Goal: Information Seeking & Learning: Learn about a topic

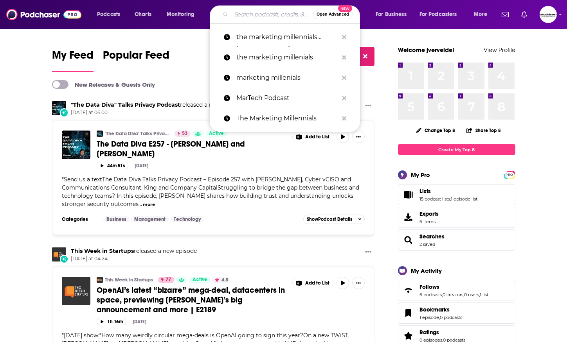
click at [253, 18] on input "Search podcasts, credits, & more..." at bounding box center [272, 14] width 82 height 13
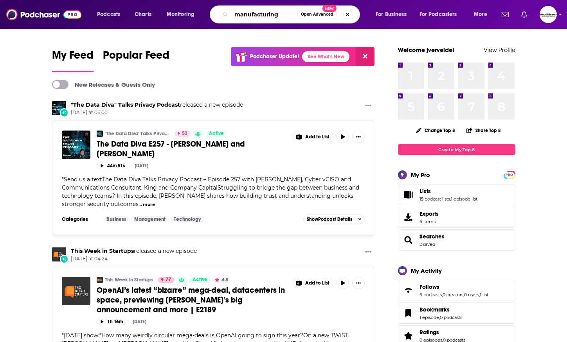
type input "manufacturing"
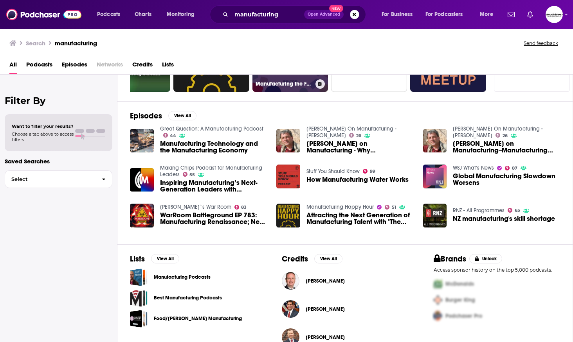
scroll to position [100, 0]
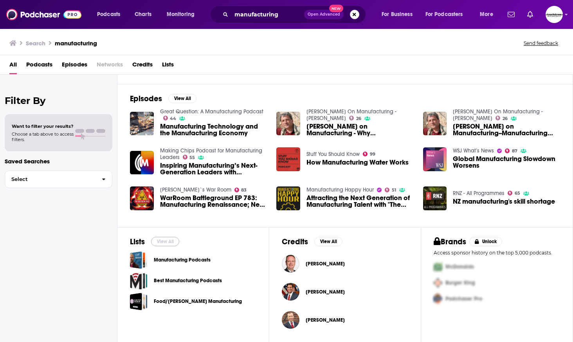
click at [165, 243] on button "View All" at bounding box center [165, 241] width 28 height 9
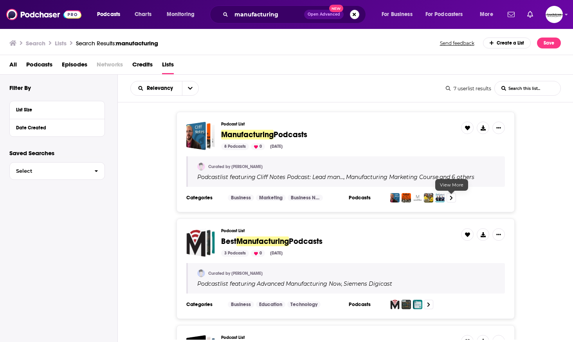
click at [453, 197] on link at bounding box center [450, 197] width 9 height 9
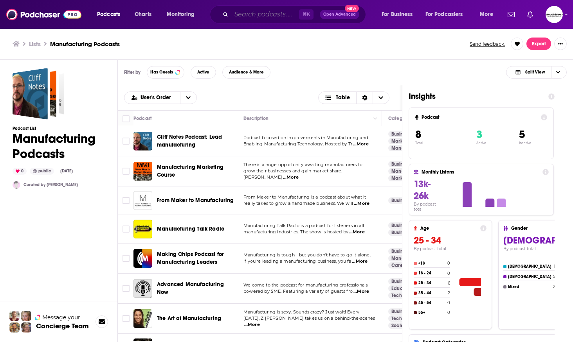
click at [282, 15] on input "Search podcasts, credits, & more..." at bounding box center [265, 14] width 68 height 13
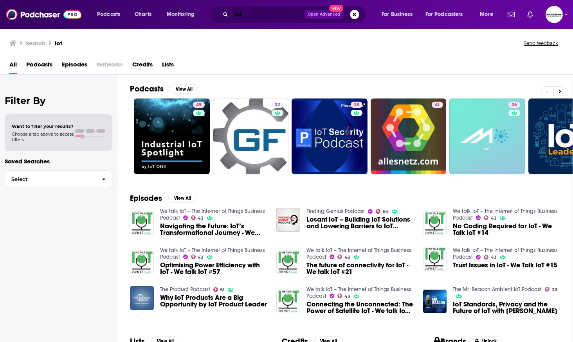
click at [258, 11] on input "iot" at bounding box center [267, 14] width 73 height 13
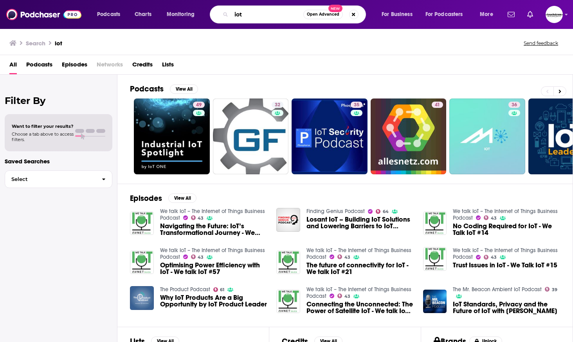
click at [263, 13] on input "iot" at bounding box center [267, 14] width 72 height 13
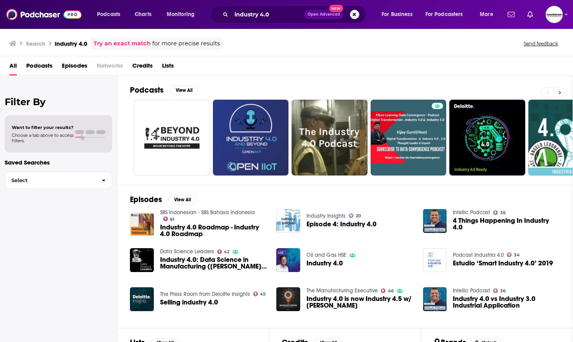
click at [557, 94] on button at bounding box center [559, 93] width 13 height 10
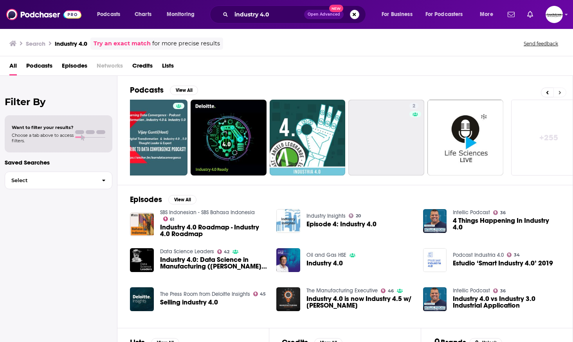
scroll to position [0, 276]
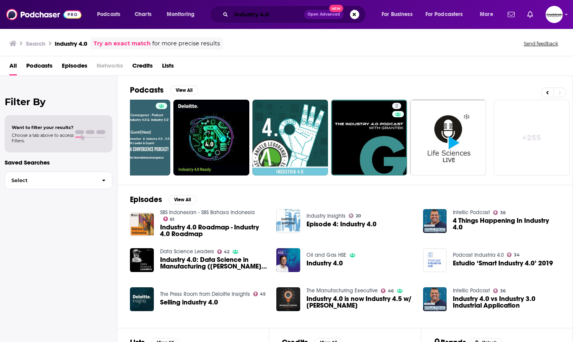
click at [262, 15] on input "industry 4.0" at bounding box center [267, 14] width 73 height 13
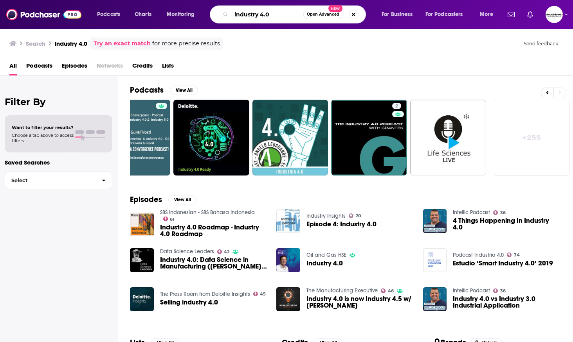
click at [263, 15] on input "industry 4.0" at bounding box center [267, 14] width 72 height 13
type input "industry 5.0"
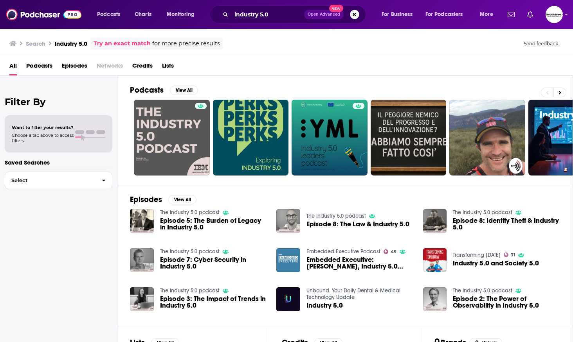
click at [78, 132] on span at bounding box center [79, 132] width 9 height 4
click at [31, 100] on h2 "Filter By" at bounding box center [59, 101] width 108 height 11
click at [54, 181] on span "Select" at bounding box center [50, 180] width 90 height 5
click at [54, 95] on div "Filter By Want to filter your results? Choose a tab above to access filters. Sa…" at bounding box center [58, 247] width 117 height 342
click at [33, 105] on h2 "Filter By" at bounding box center [59, 101] width 108 height 11
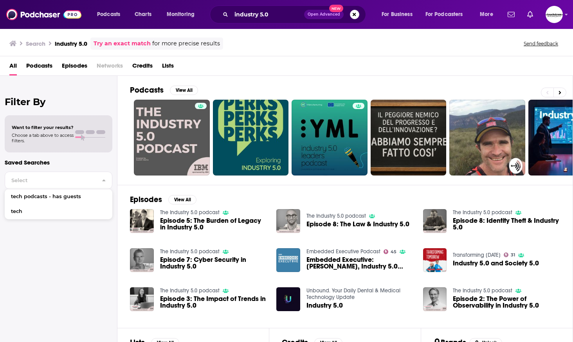
click at [33, 112] on div "Filter By Want to filter your results? Choose a tab above to access filters. Sa…" at bounding box center [58, 247] width 117 height 342
click at [28, 105] on h2 "Filter By" at bounding box center [59, 101] width 108 height 11
click at [26, 101] on h2 "Filter By" at bounding box center [59, 101] width 108 height 11
click at [29, 99] on h2 "Filter By" at bounding box center [59, 101] width 108 height 11
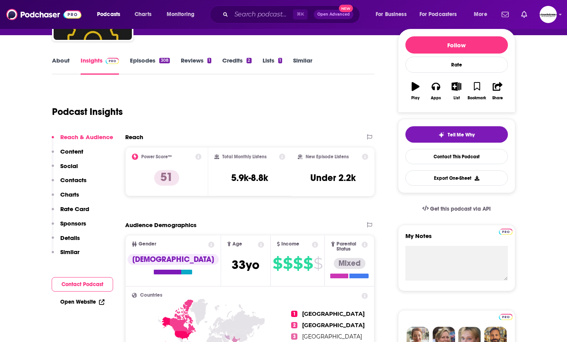
scroll to position [74, 0]
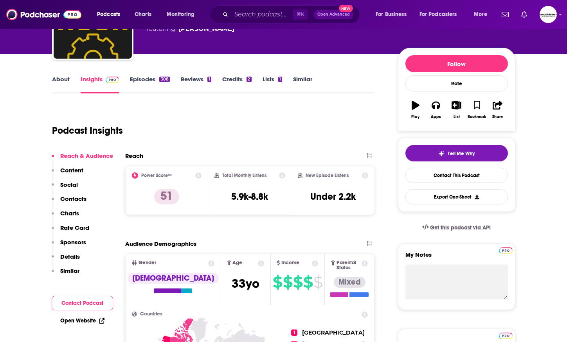
click at [234, 79] on link "Credits 2" at bounding box center [236, 85] width 29 height 18
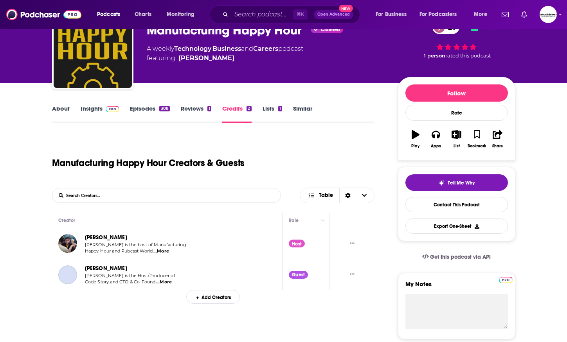
scroll to position [54, 0]
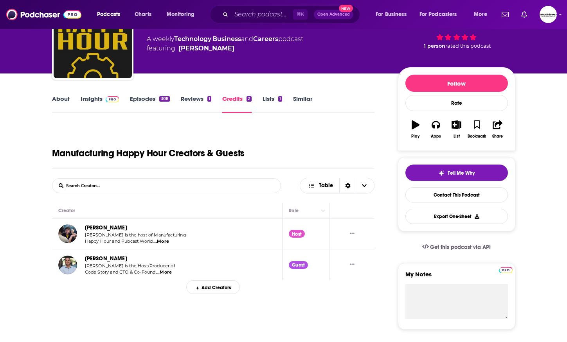
click at [163, 241] on span "...More" at bounding box center [161, 242] width 16 height 6
click at [97, 225] on link "Chris Luecke" at bounding box center [106, 228] width 42 height 7
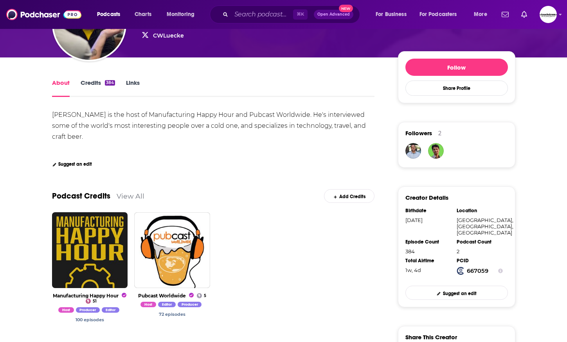
scroll to position [96, 0]
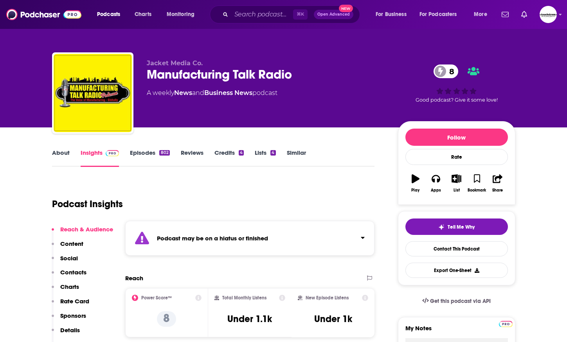
click at [243, 233] on div "Podcast may be on a hiatus or finished" at bounding box center [250, 238] width 250 height 35
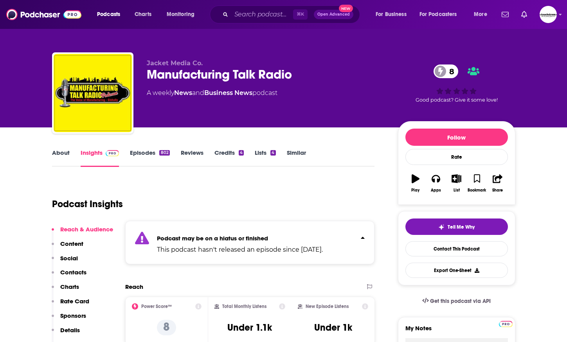
click at [225, 154] on link "Credits 4" at bounding box center [228, 158] width 29 height 18
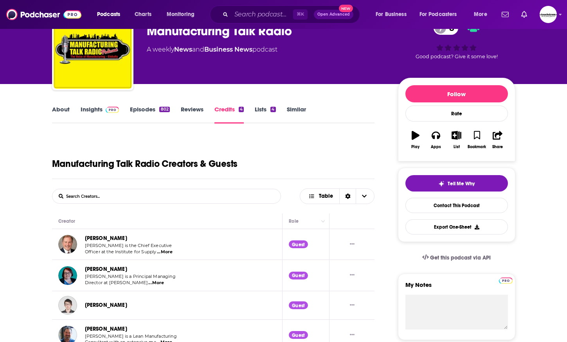
scroll to position [99, 0]
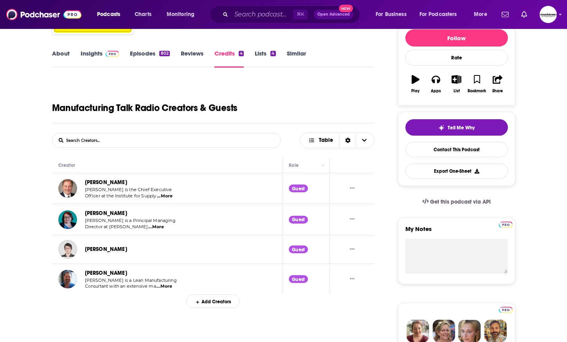
click at [171, 196] on span "...More" at bounding box center [165, 196] width 16 height 6
click at [102, 182] on link "Tom Derry" at bounding box center [106, 182] width 42 height 7
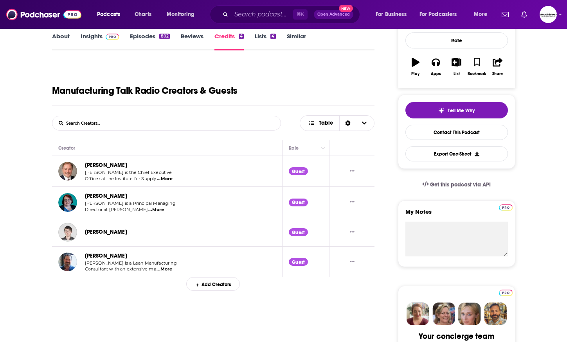
scroll to position [130, 0]
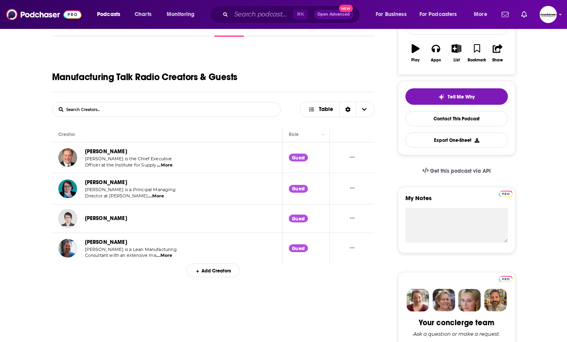
click at [108, 185] on link "Angela Thurman" at bounding box center [106, 182] width 42 height 7
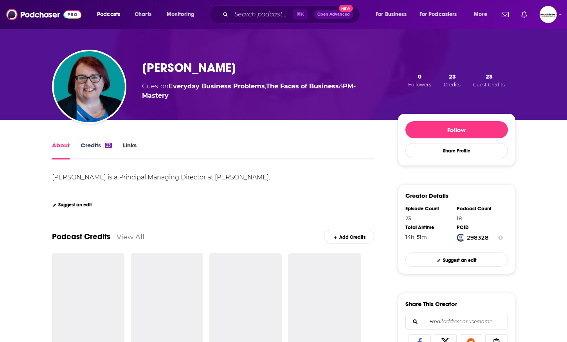
scroll to position [45, 0]
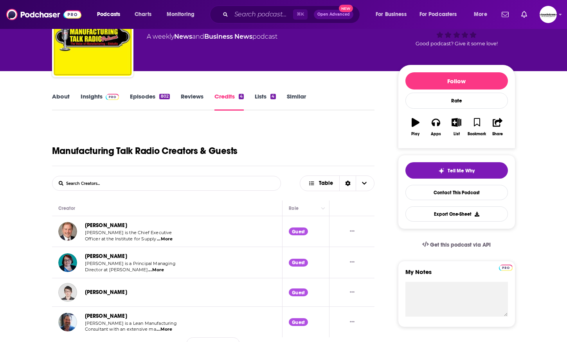
scroll to position [61, 0]
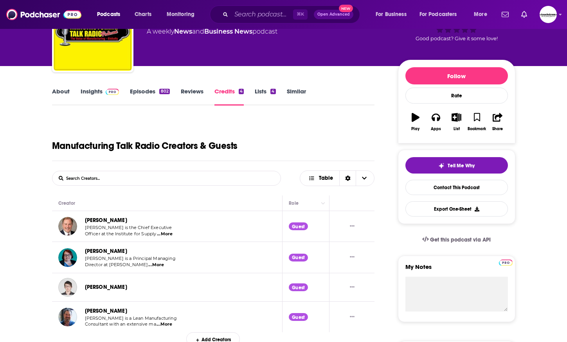
click at [109, 285] on link "Drura Parrish" at bounding box center [106, 287] width 42 height 7
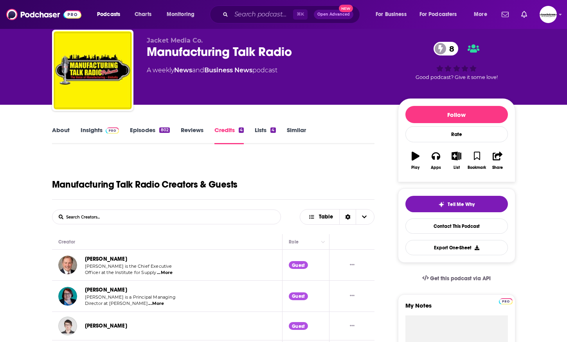
scroll to position [131, 0]
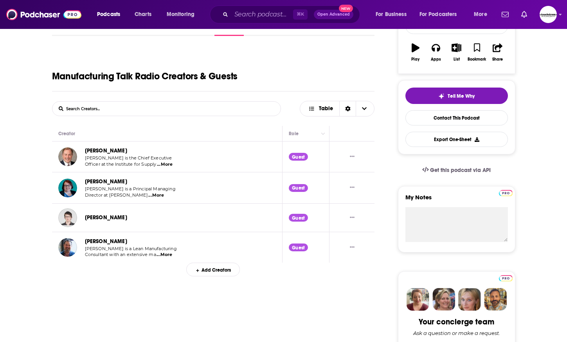
click at [98, 242] on link "Jason Burt" at bounding box center [106, 241] width 42 height 7
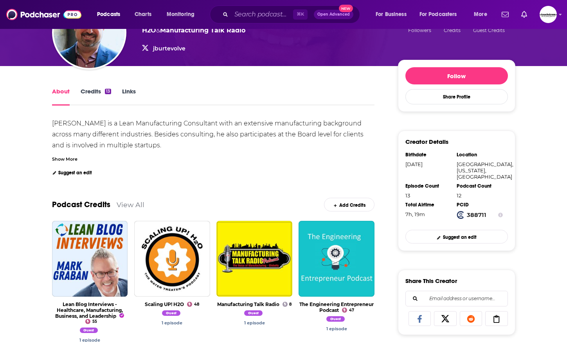
scroll to position [72, 0]
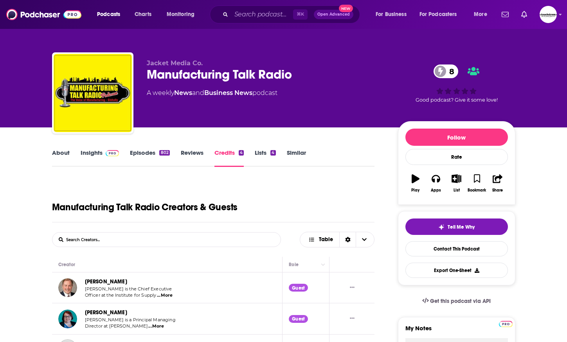
click at [93, 151] on link "Insights" at bounding box center [100, 158] width 39 height 18
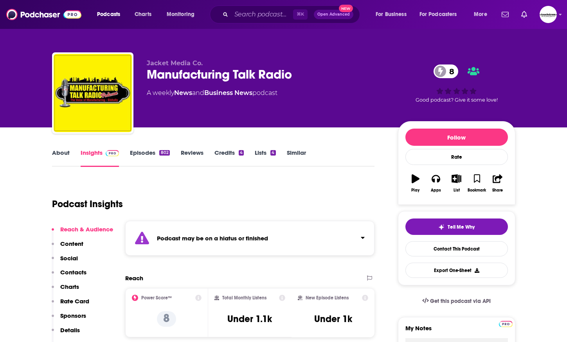
click at [66, 151] on link "About" at bounding box center [61, 158] width 18 height 18
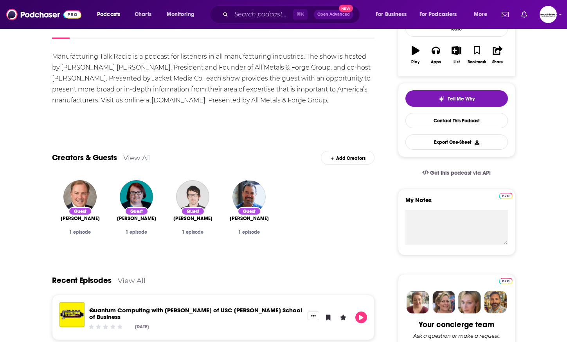
scroll to position [118, 0]
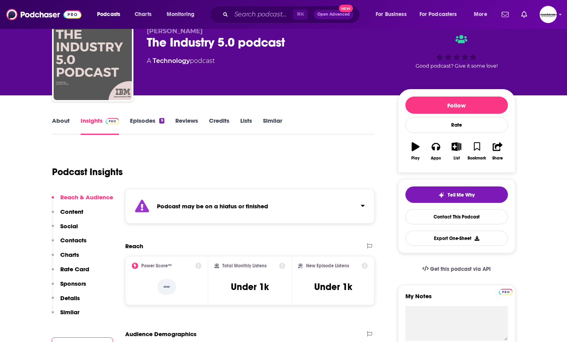
scroll to position [148, 0]
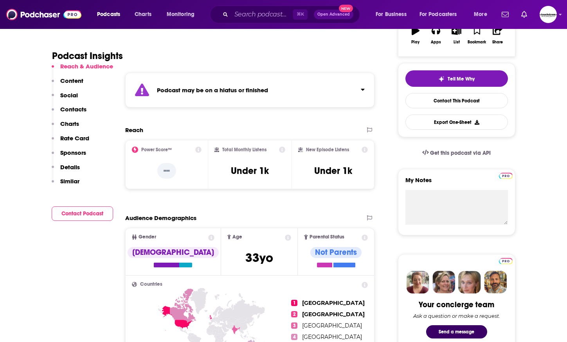
click at [296, 97] on div "Podcast may be on a hiatus or finished" at bounding box center [250, 90] width 250 height 35
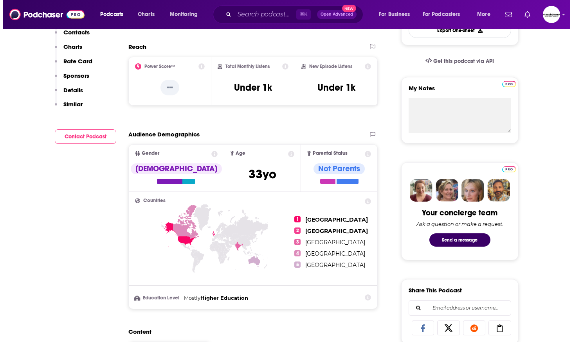
scroll to position [0, 0]
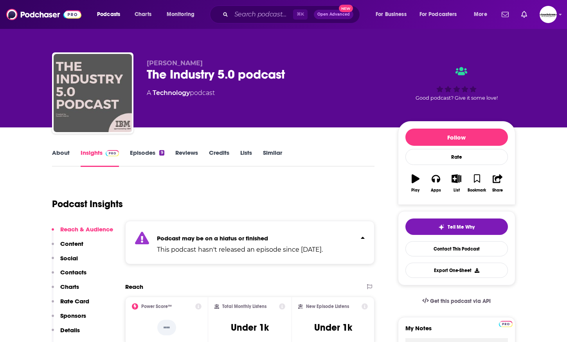
click at [217, 150] on link "Credits" at bounding box center [219, 158] width 20 height 18
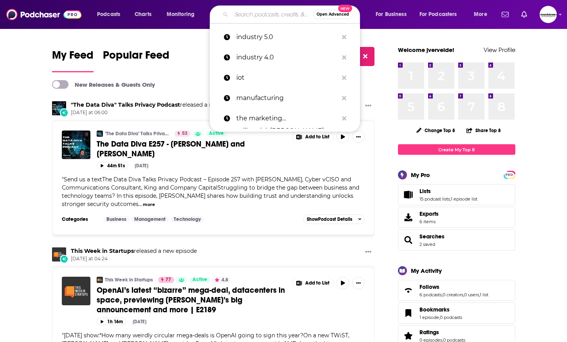
click at [245, 14] on input "Search podcasts, credits, & more..." at bounding box center [272, 14] width 82 height 13
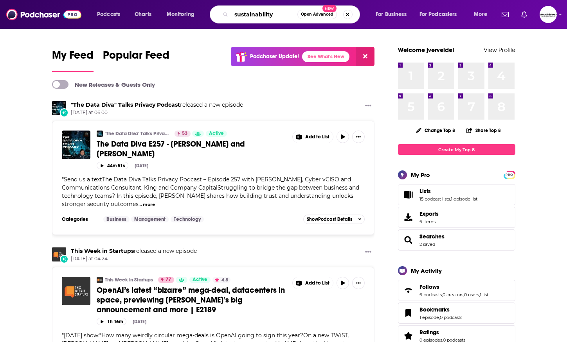
type input "sustainability"
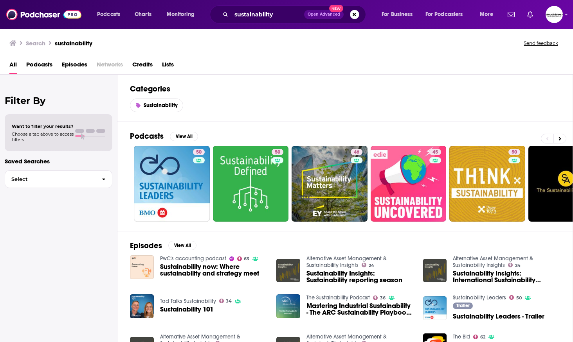
click at [34, 106] on h2 "Filter By" at bounding box center [59, 100] width 108 height 11
click at [44, 92] on div "Filter By Want to filter your results? Choose a tab above to access filters. Sa…" at bounding box center [58, 246] width 117 height 342
click at [62, 109] on div "Filter By Want to filter your results? Choose a tab above to access filters. Sa…" at bounding box center [58, 246] width 117 height 342
click at [74, 107] on div "Filter By Want to filter your results? Choose a tab above to access filters. Sa…" at bounding box center [58, 246] width 117 height 342
click at [323, 15] on span "Open Advanced" at bounding box center [324, 15] width 32 height 4
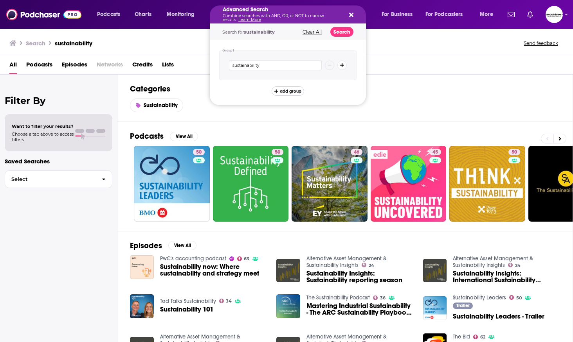
click at [295, 93] on span "add group" at bounding box center [291, 91] width 22 height 4
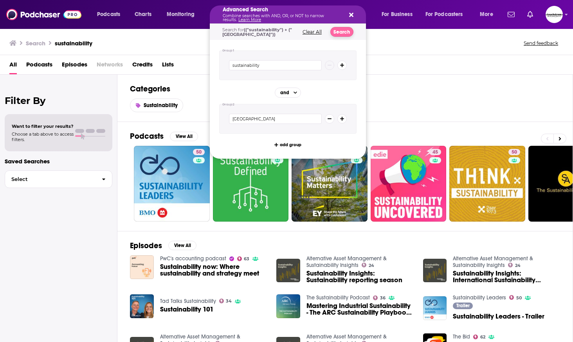
type input "[GEOGRAPHIC_DATA]"
click at [343, 31] on button "Search" at bounding box center [341, 32] width 23 height 10
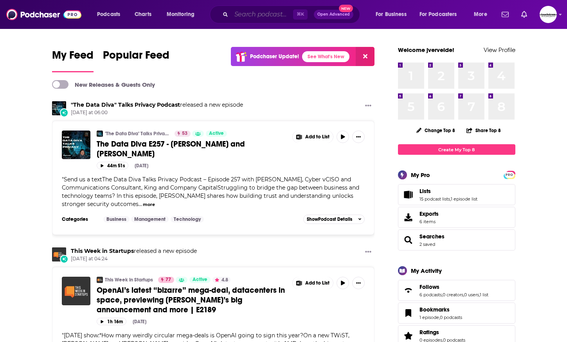
click at [251, 13] on input "Search podcasts, credits, & more..." at bounding box center [262, 14] width 62 height 13
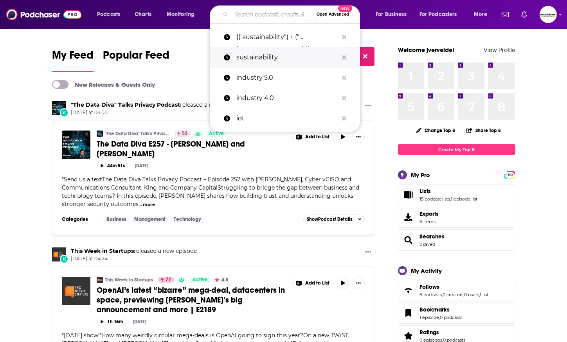
click at [261, 58] on p "sustainability" at bounding box center [287, 57] width 102 height 20
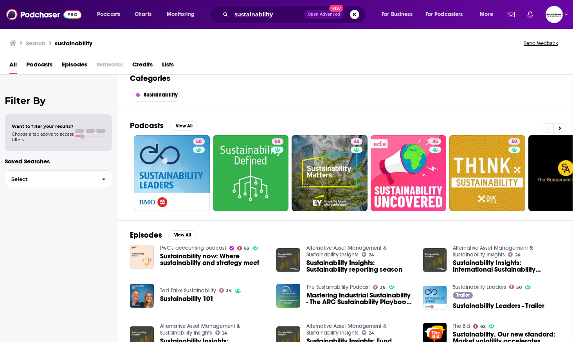
scroll to position [11, 0]
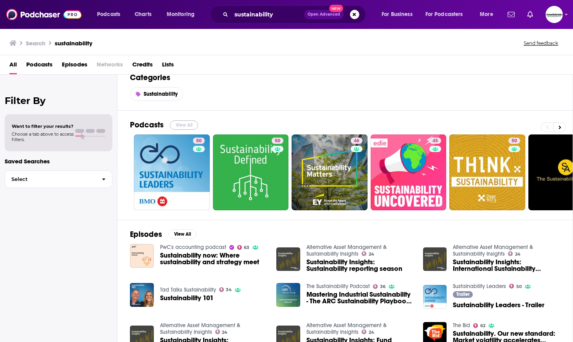
click at [184, 122] on button "View All" at bounding box center [184, 125] width 28 height 9
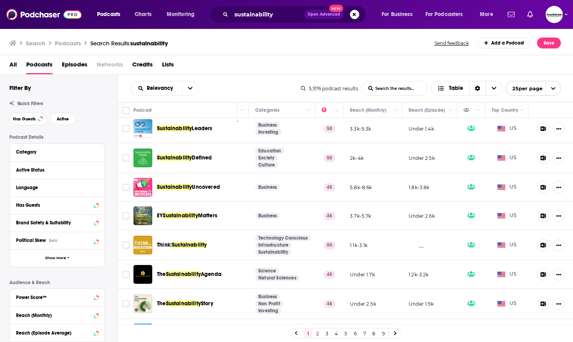
scroll to position [0, 139]
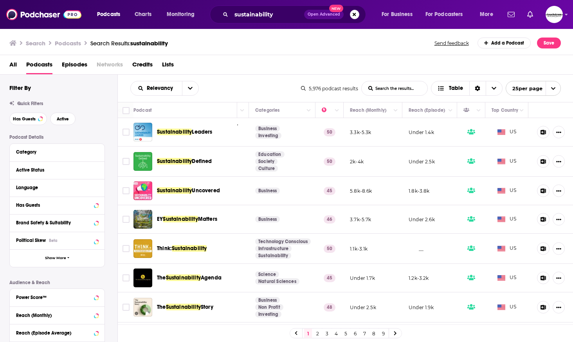
click at [316, 336] on link "2" at bounding box center [317, 333] width 8 height 9
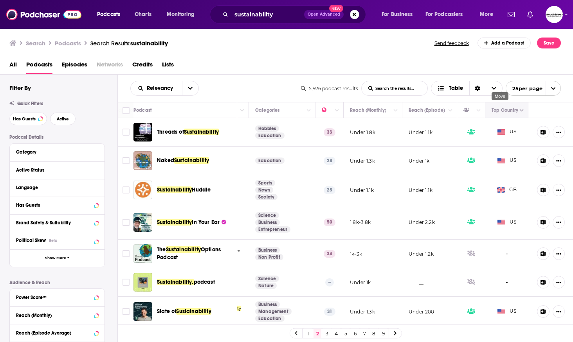
click at [502, 112] on icon "Move" at bounding box center [505, 110] width 9 height 9
click at [520, 110] on icon "Column Actions" at bounding box center [522, 110] width 4 height 5
click at [515, 110] on div at bounding box center [286, 171] width 573 height 342
click at [492, 85] on span "Choose View" at bounding box center [494, 88] width 16 height 14
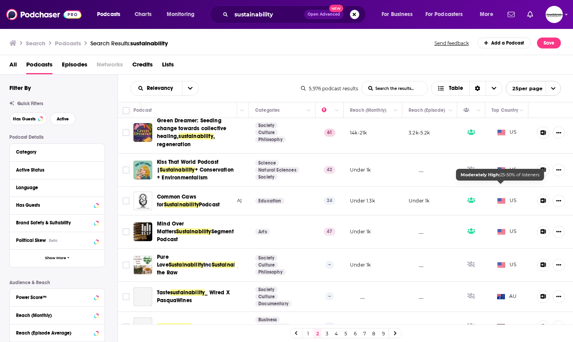
scroll to position [560, 139]
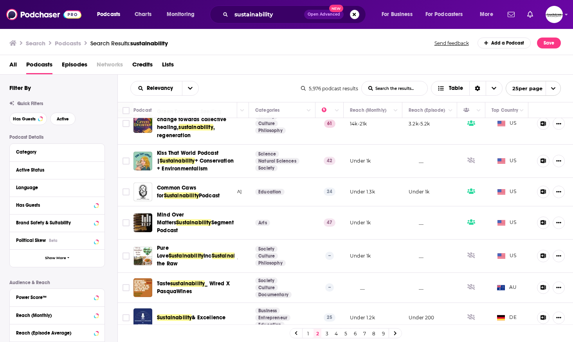
click at [328, 334] on link "3" at bounding box center [327, 333] width 8 height 9
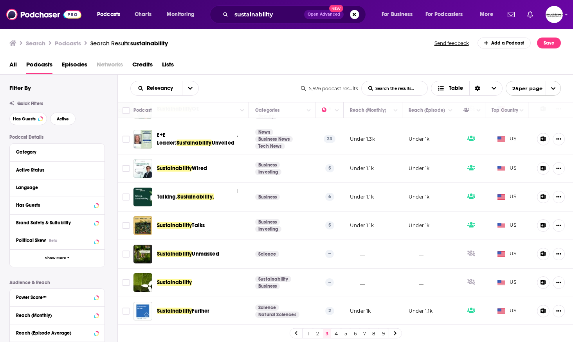
scroll to position [550, 139]
click at [333, 331] on link "4" at bounding box center [336, 333] width 8 height 9
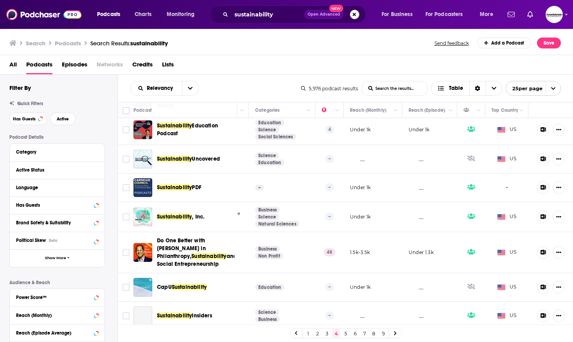
scroll to position [561, 139]
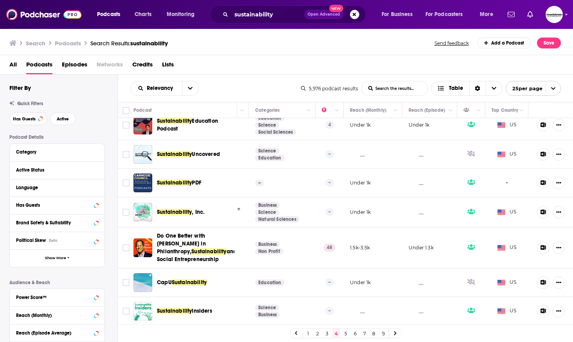
click at [347, 335] on link "5" at bounding box center [346, 333] width 8 height 9
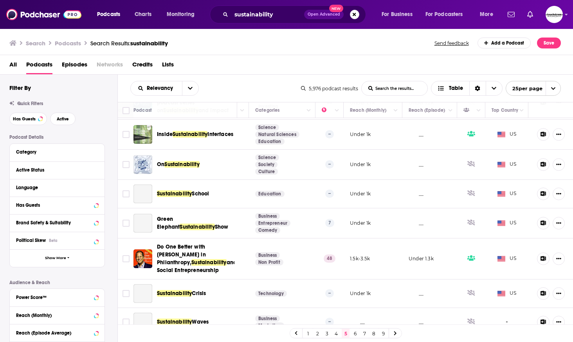
scroll to position [550, 139]
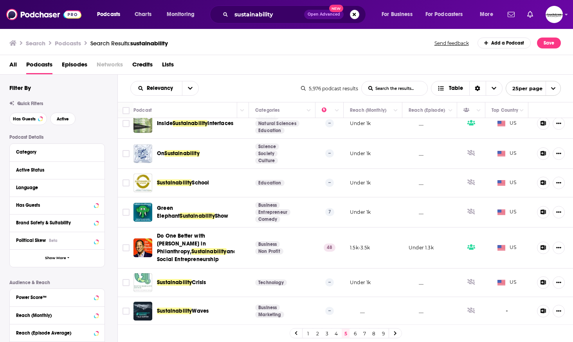
click at [355, 331] on link "6" at bounding box center [355, 333] width 8 height 9
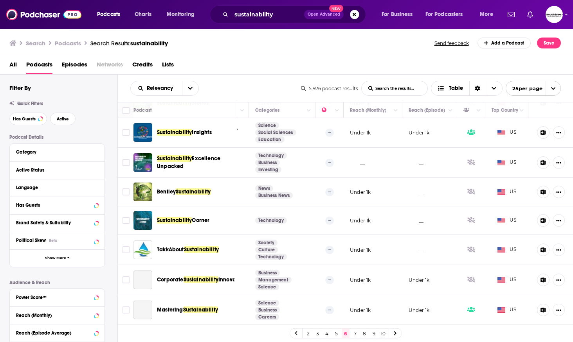
scroll to position [533, 139]
click at [354, 333] on link "7" at bounding box center [355, 333] width 8 height 9
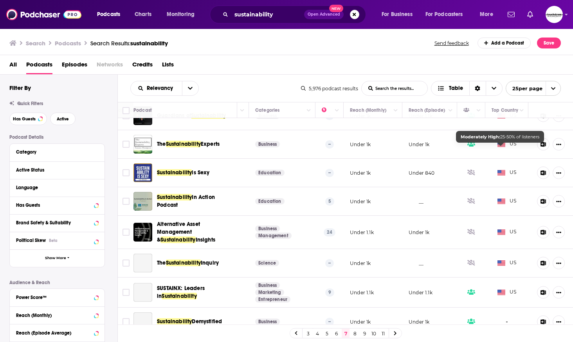
scroll to position [531, 139]
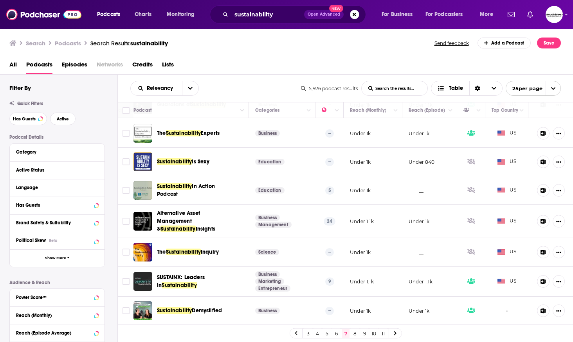
click at [355, 334] on link "8" at bounding box center [355, 333] width 8 height 9
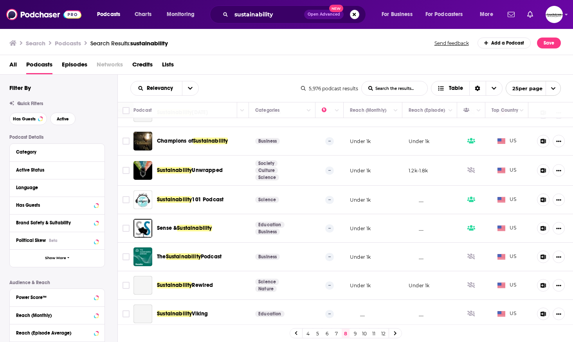
scroll to position [525, 139]
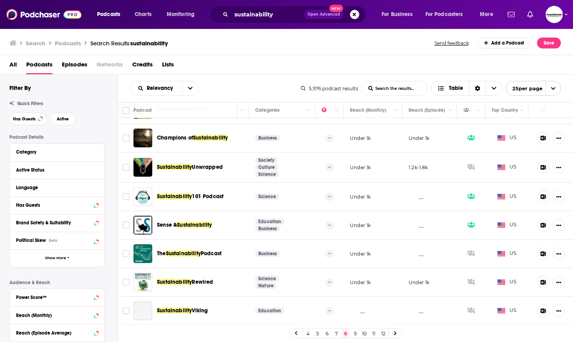
click at [353, 333] on link "9" at bounding box center [355, 333] width 8 height 9
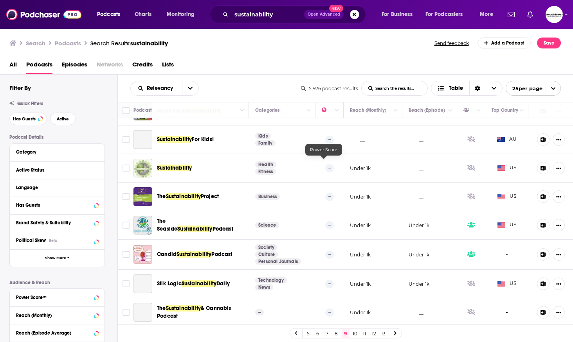
scroll to position [520, 139]
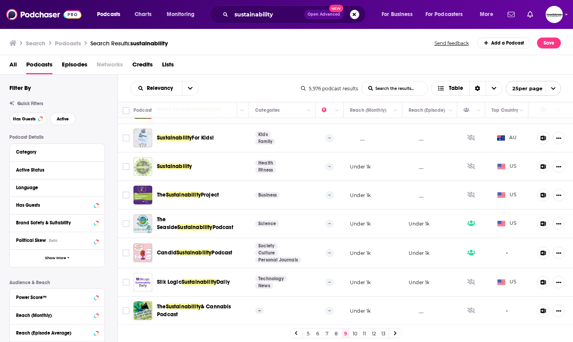
click at [355, 334] on link "10" at bounding box center [355, 333] width 8 height 9
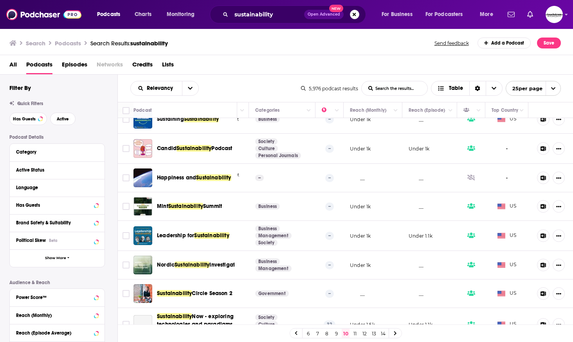
scroll to position [538, 139]
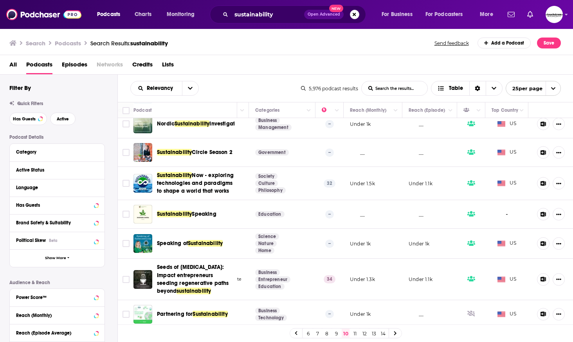
click at [357, 336] on link "11" at bounding box center [355, 333] width 8 height 9
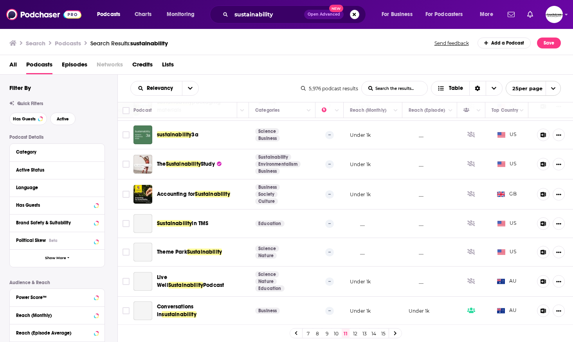
scroll to position [530, 139]
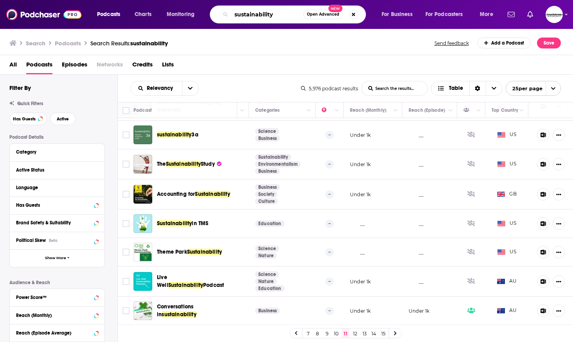
click at [265, 14] on input "sustainability" at bounding box center [267, 14] width 72 height 13
type input "workforce"
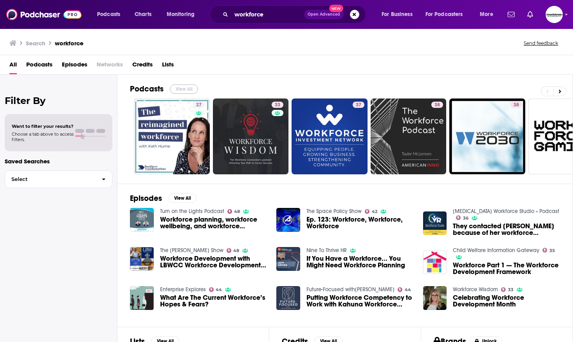
click at [185, 90] on button "View All" at bounding box center [184, 89] width 28 height 9
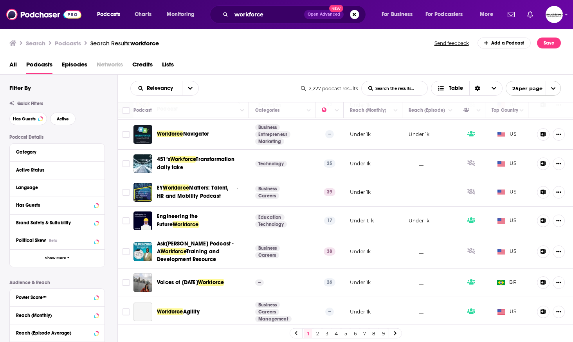
scroll to position [538, 139]
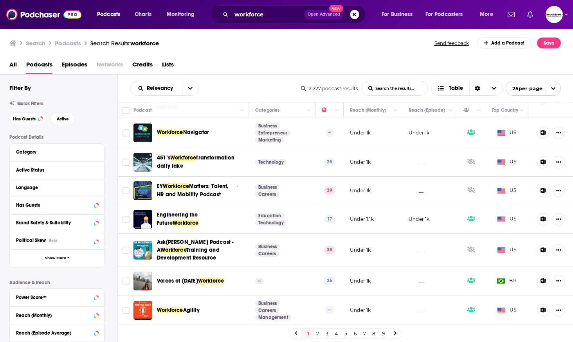
click at [318, 337] on link "2" at bounding box center [317, 333] width 8 height 9
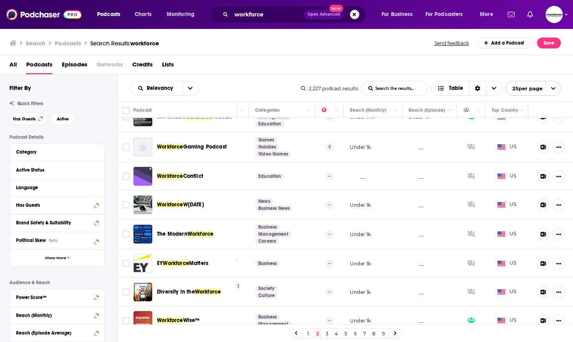
scroll to position [531, 139]
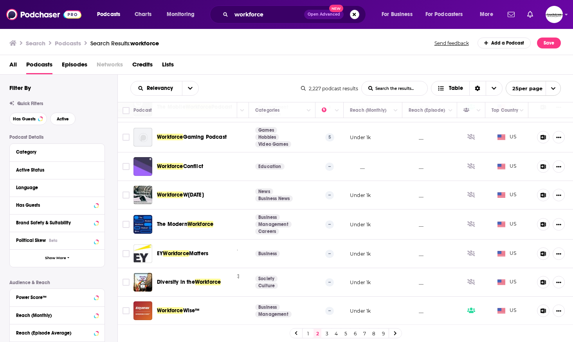
click at [326, 333] on link "3" at bounding box center [327, 333] width 8 height 9
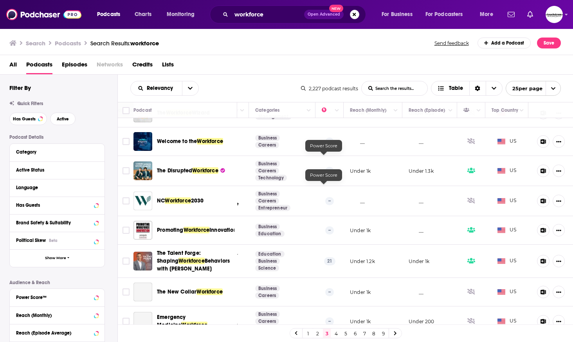
scroll to position [530, 139]
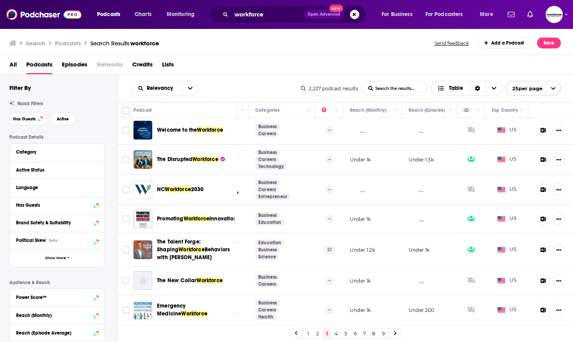
click at [335, 335] on link "4" at bounding box center [336, 333] width 8 height 9
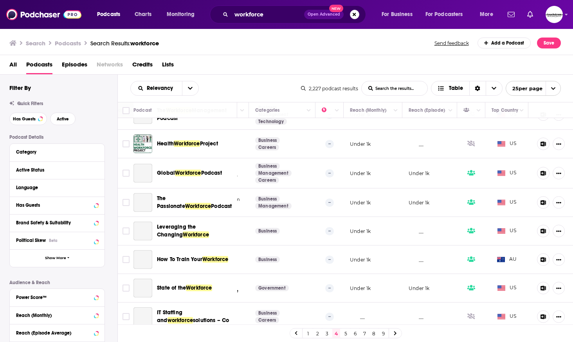
scroll to position [524, 139]
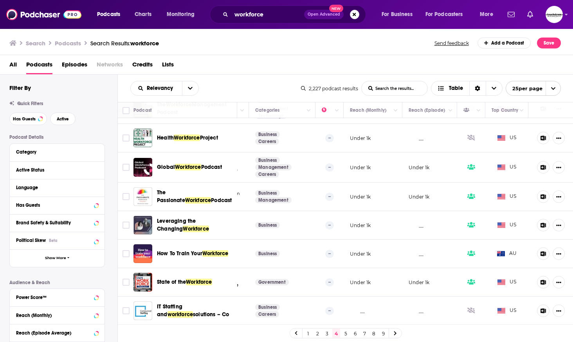
click at [349, 333] on link "5" at bounding box center [346, 333] width 8 height 9
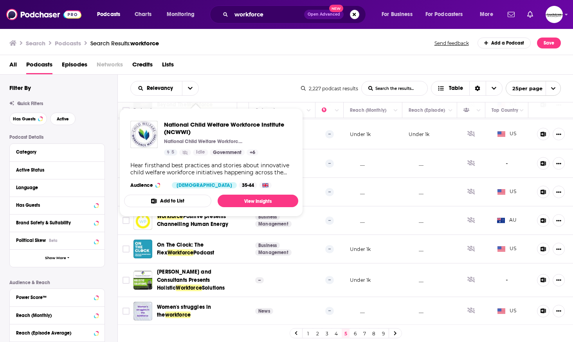
scroll to position [525, 139]
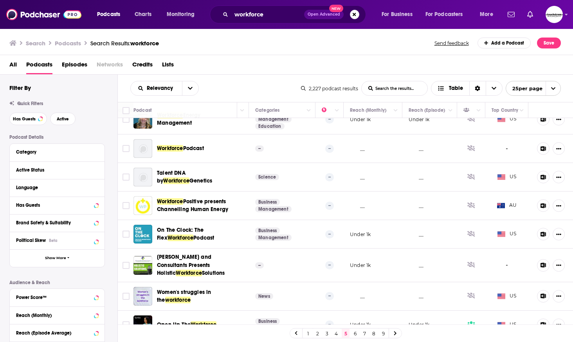
click at [356, 337] on link "6" at bounding box center [355, 333] width 8 height 9
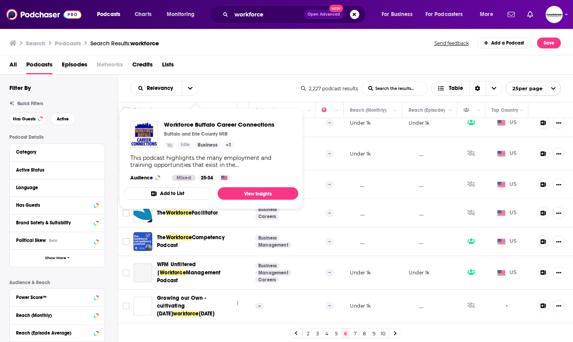
scroll to position [528, 139]
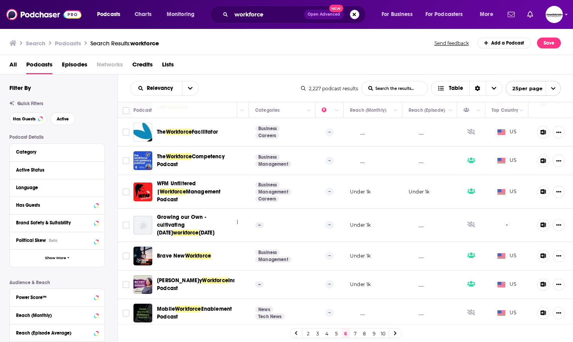
click at [355, 333] on link "7" at bounding box center [355, 333] width 8 height 9
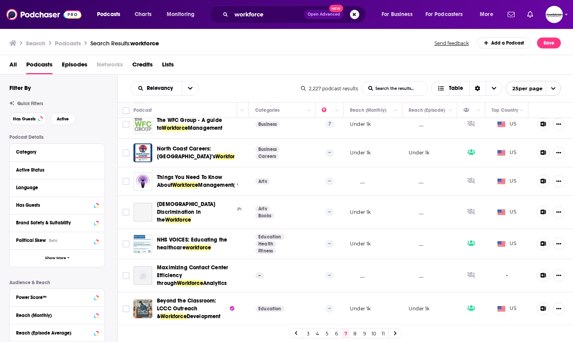
scroll to position [567, 139]
click at [355, 337] on link "8" at bounding box center [355, 333] width 8 height 9
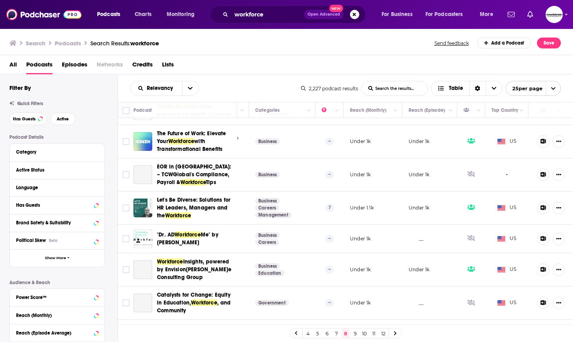
scroll to position [572, 139]
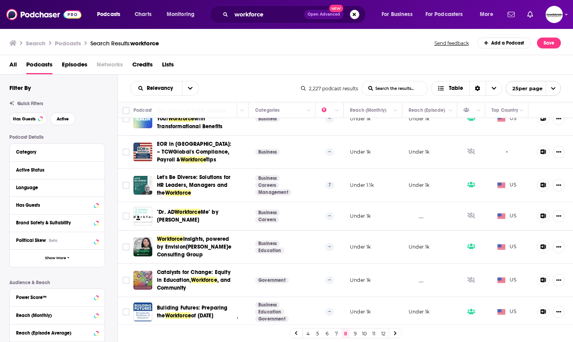
click at [353, 331] on link "9" at bounding box center [355, 333] width 8 height 9
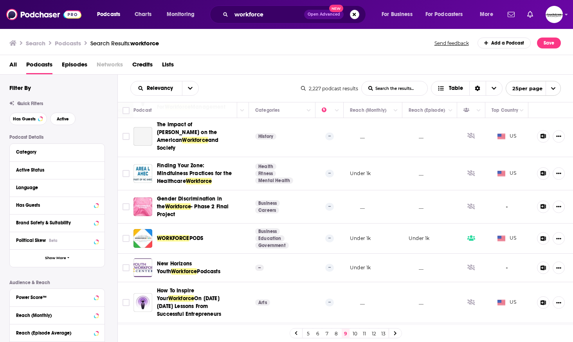
scroll to position [635, 139]
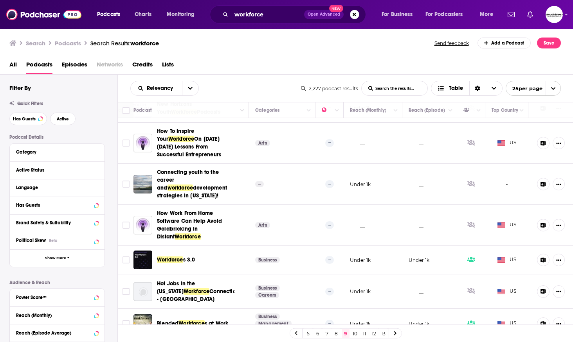
click at [355, 333] on link "10" at bounding box center [355, 333] width 8 height 9
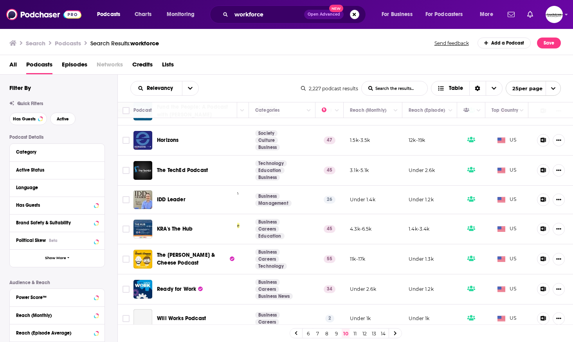
scroll to position [585, 139]
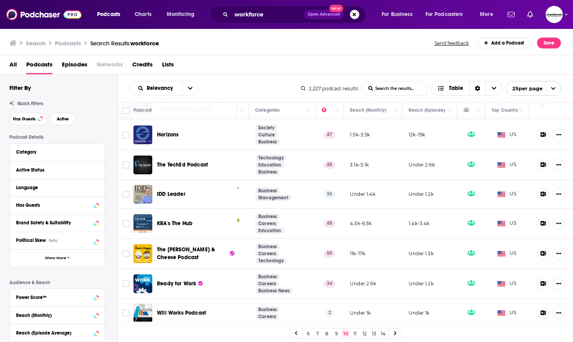
click at [353, 333] on link "11" at bounding box center [355, 333] width 8 height 9
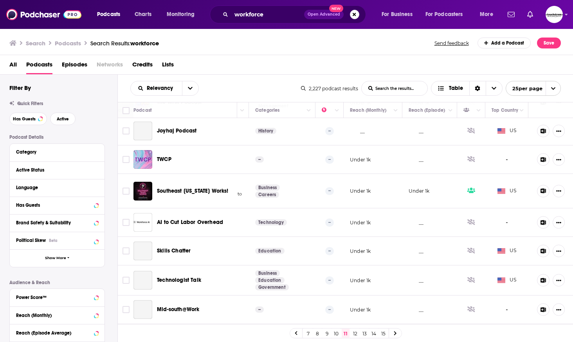
scroll to position [522, 139]
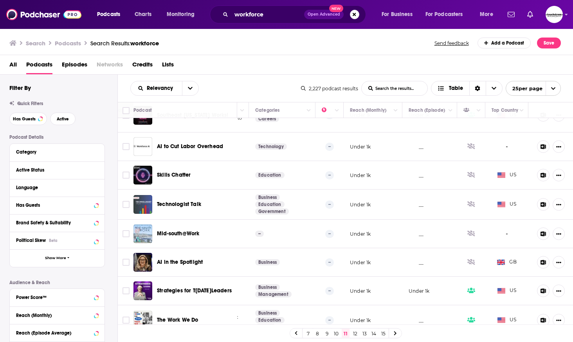
click at [355, 332] on link "12" at bounding box center [355, 333] width 8 height 9
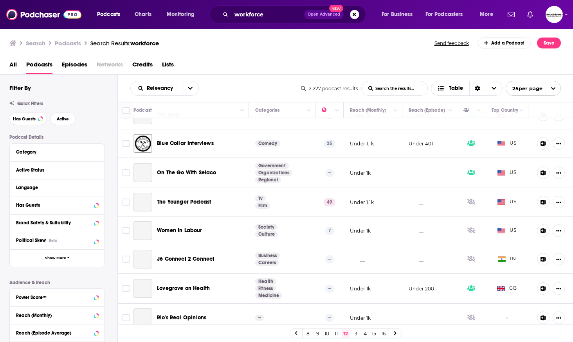
scroll to position [524, 139]
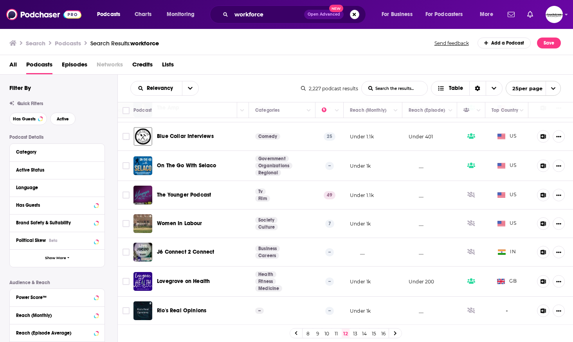
click at [353, 335] on link "13" at bounding box center [355, 333] width 8 height 9
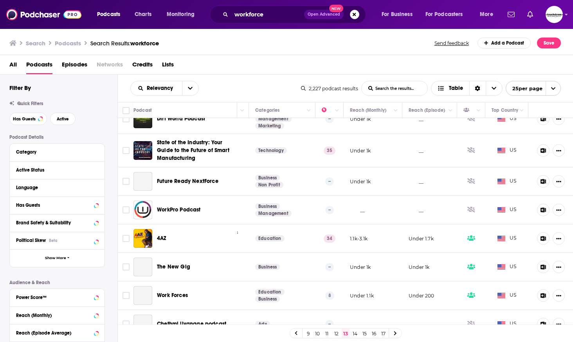
scroll to position [527, 139]
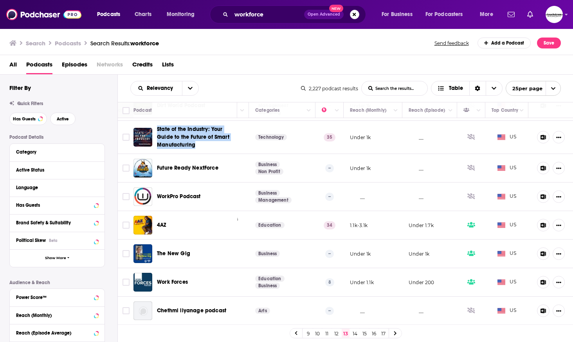
click at [295, 331] on icon at bounding box center [296, 333] width 3 height 5
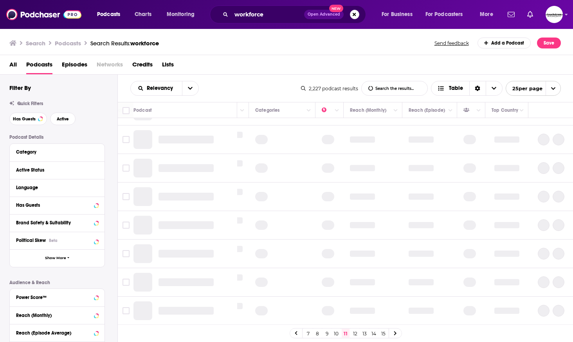
scroll to position [482, 139]
click at [295, 331] on icon at bounding box center [296, 333] width 3 height 5
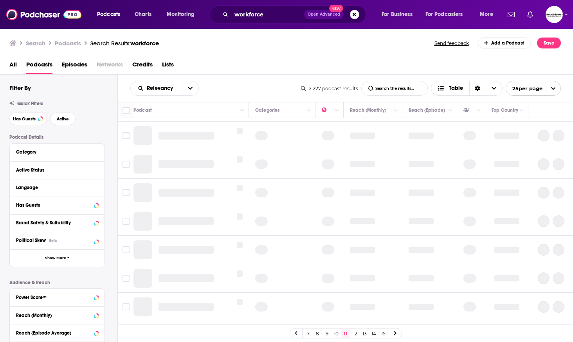
click at [295, 331] on icon at bounding box center [296, 333] width 3 height 5
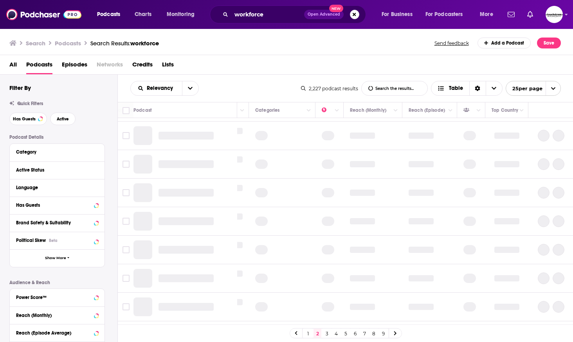
scroll to position [0, 139]
click at [309, 331] on link "1" at bounding box center [308, 333] width 8 height 9
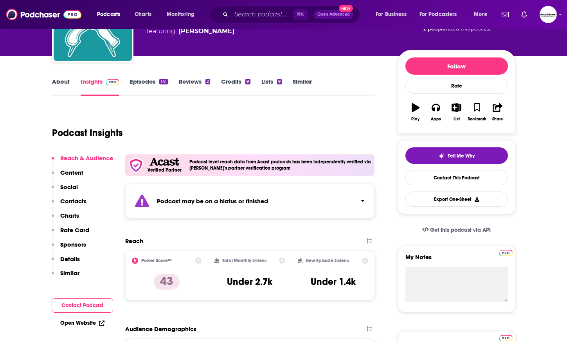
scroll to position [112, 0]
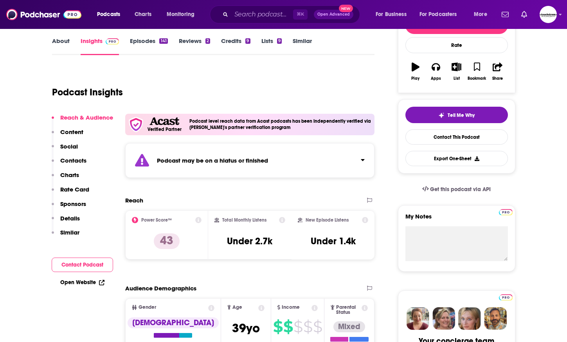
click at [279, 174] on div "Podcast may be on a hiatus or finished" at bounding box center [250, 160] width 250 height 35
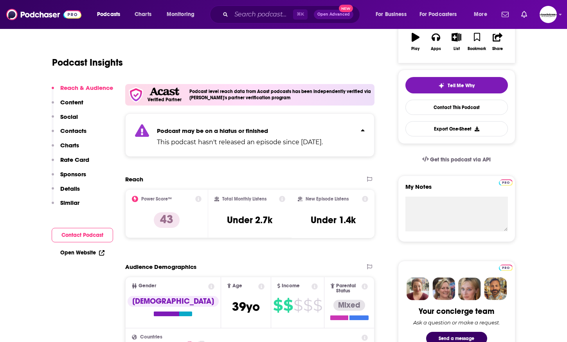
scroll to position [0, 0]
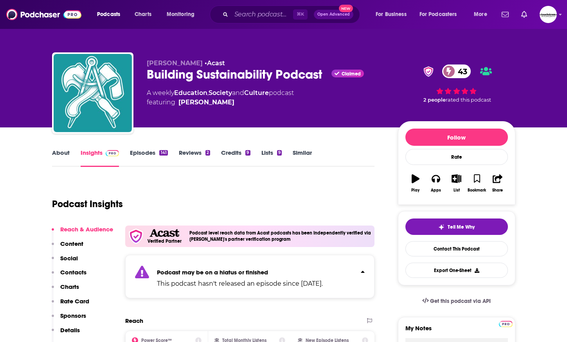
click at [144, 149] on link "Episodes 141" at bounding box center [149, 158] width 38 height 18
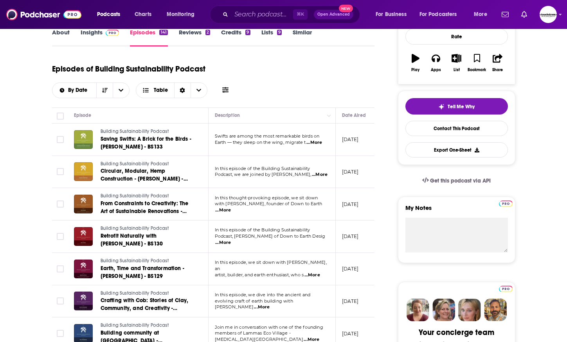
scroll to position [134, 0]
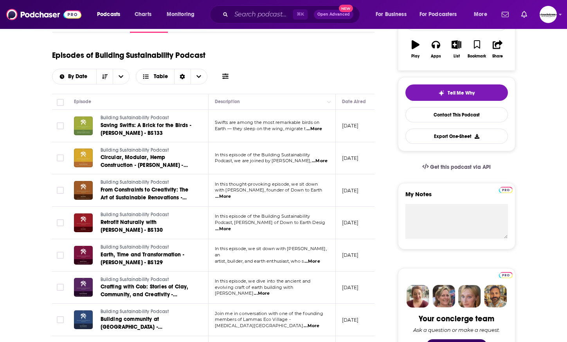
click at [313, 160] on span "...More" at bounding box center [320, 161] width 16 height 6
click at [285, 73] on div "Episodes of Building Sustainability Podcast By Date Table" at bounding box center [213, 64] width 323 height 39
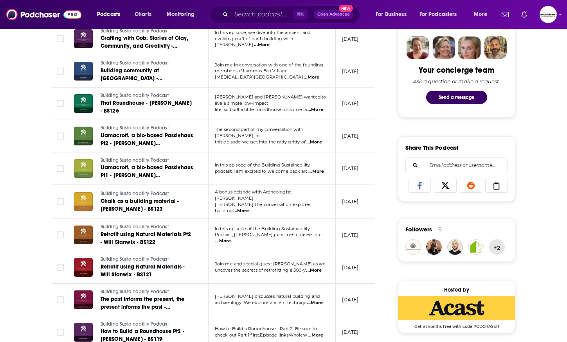
scroll to position [383, 0]
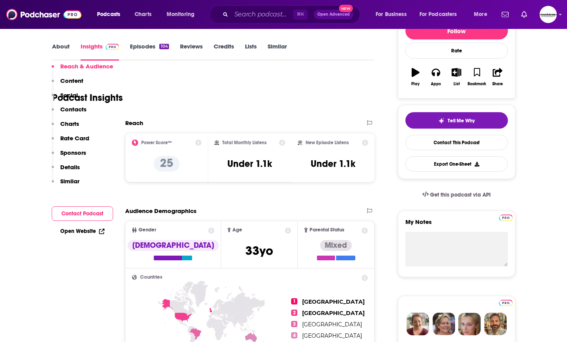
scroll to position [99, 0]
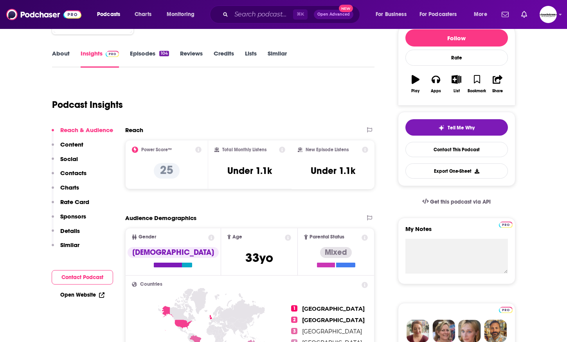
click at [152, 55] on link "Episodes 104" at bounding box center [149, 59] width 39 height 18
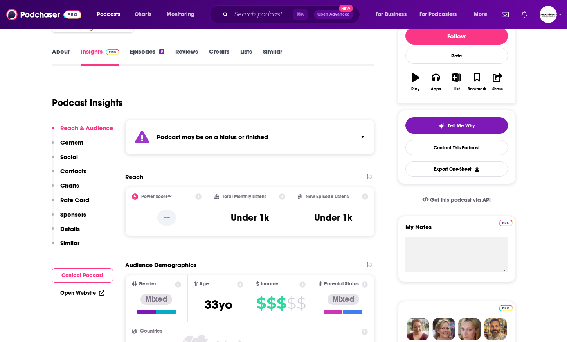
scroll to position [139, 0]
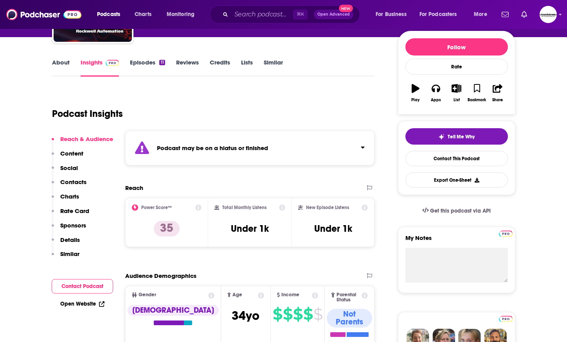
scroll to position [97, 0]
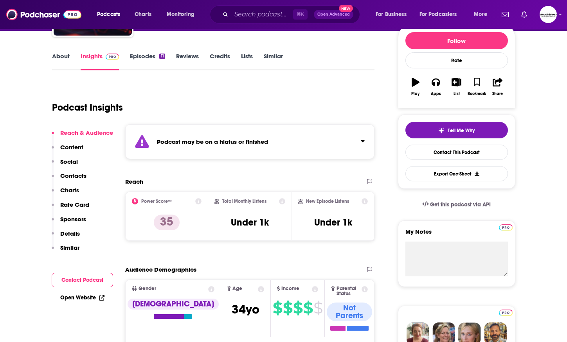
click at [266, 140] on strong "Podcast may be on a hiatus or finished" at bounding box center [212, 141] width 111 height 7
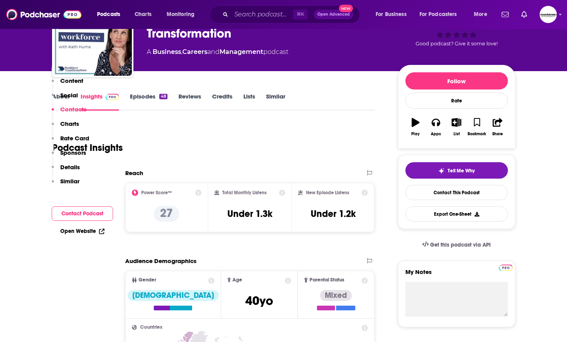
scroll to position [50, 0]
